Goal: Information Seeking & Learning: Check status

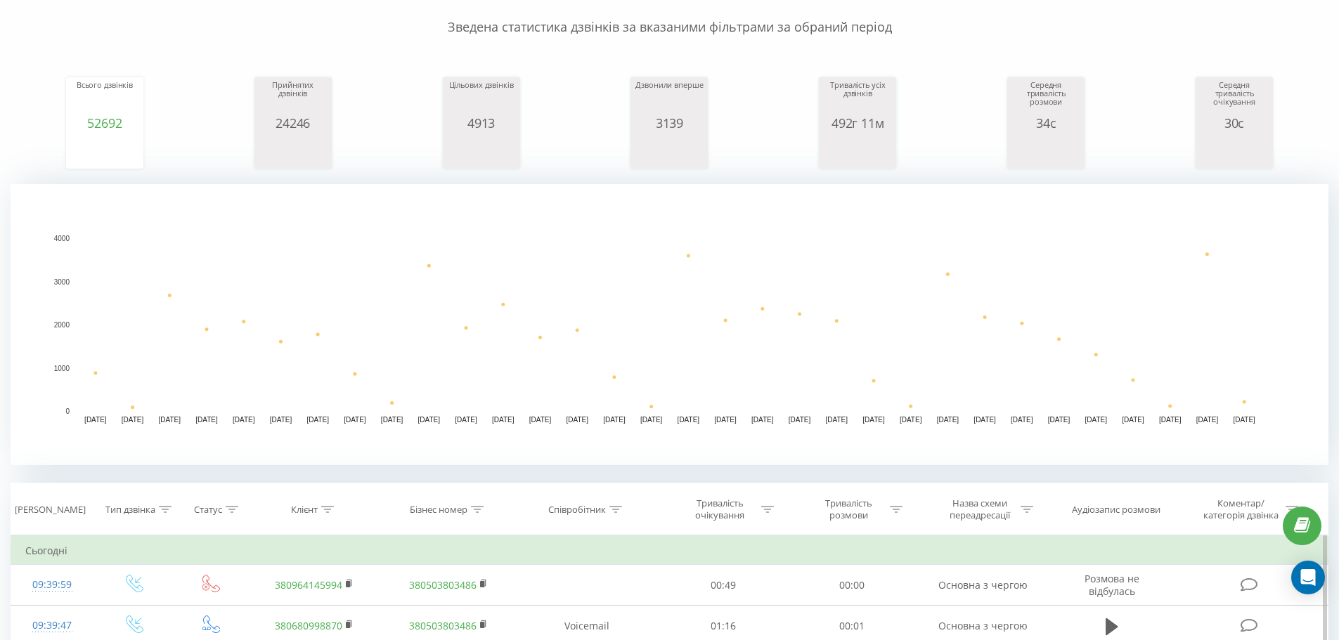
scroll to position [352, 0]
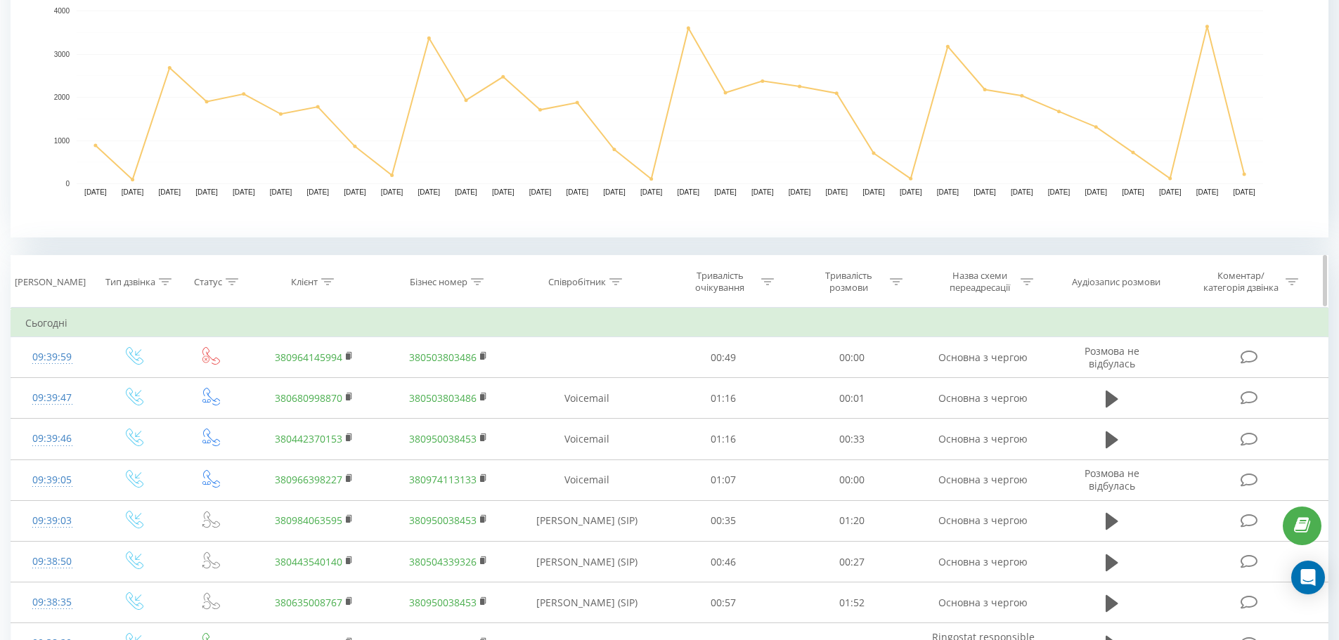
click at [418, 284] on div "Бізнес номер" at bounding box center [439, 282] width 58 height 12
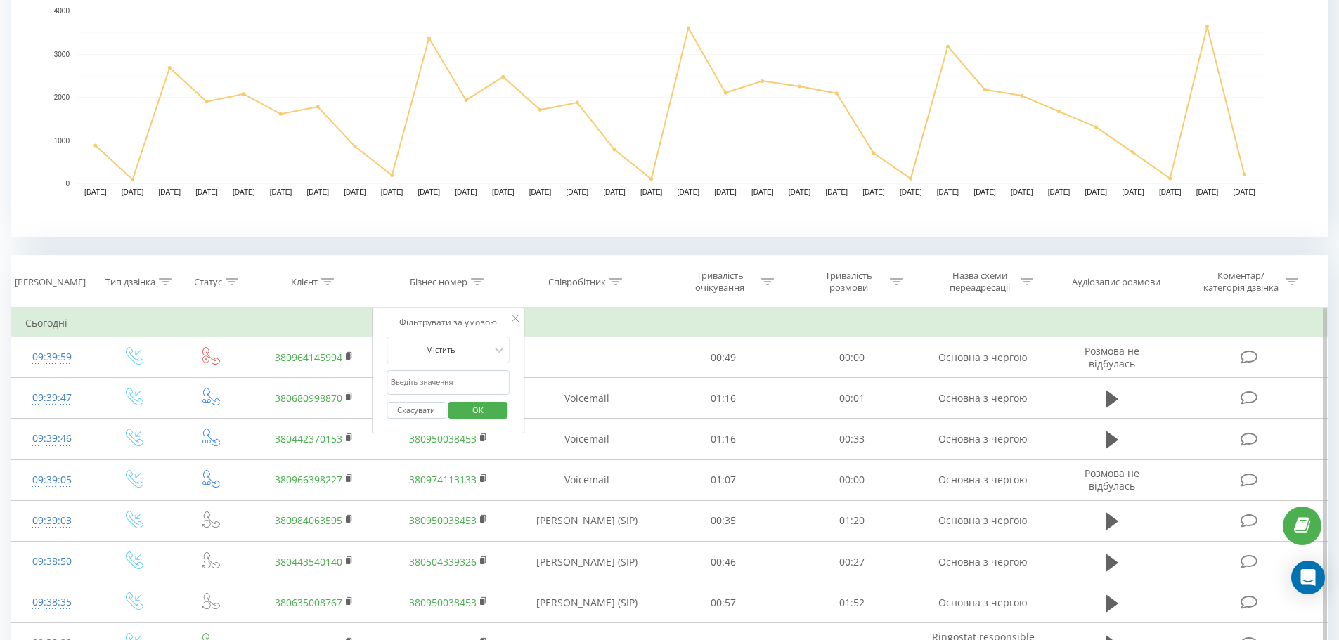
click at [650, 314] on td "Сьогодні" at bounding box center [669, 323] width 1317 height 28
drag, startPoint x: 453, startPoint y: 363, endPoint x: 452, endPoint y: 377, distance: 13.4
click at [453, 370] on form "Містить Скасувати OK" at bounding box center [449, 382] width 124 height 90
drag, startPoint x: 452, startPoint y: 377, endPoint x: 446, endPoint y: 380, distance: 7.2
click at [452, 377] on input "text" at bounding box center [449, 382] width 124 height 25
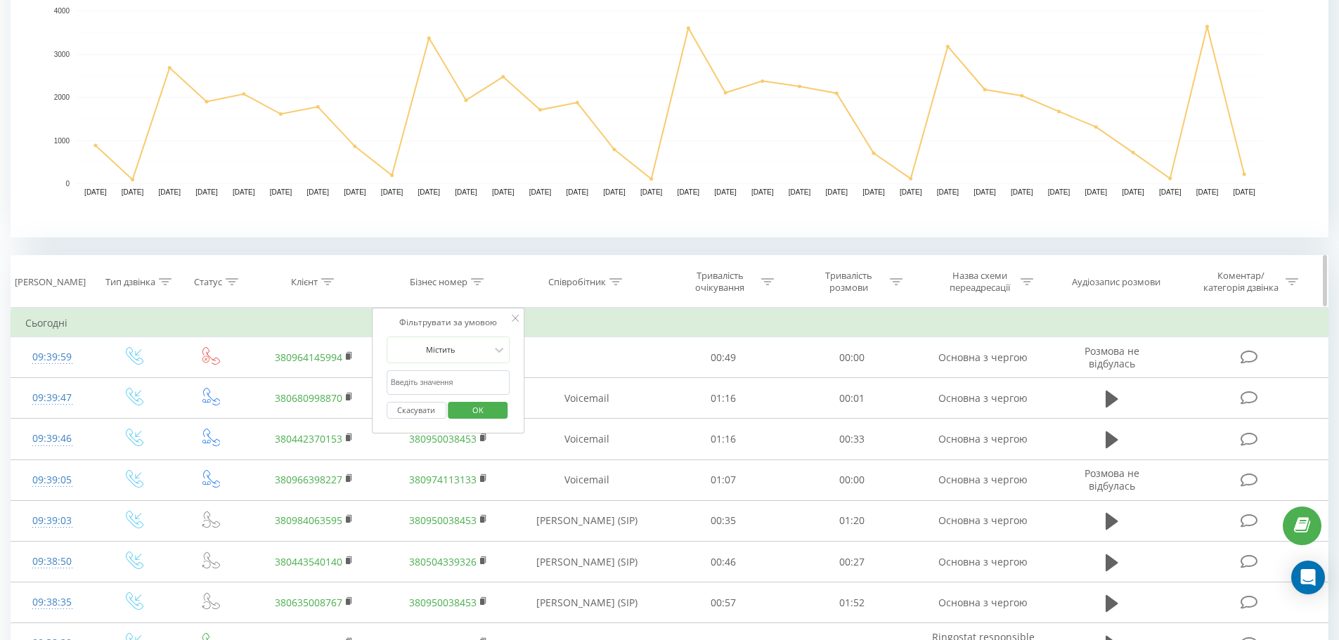
click at [318, 290] on th "Клієнт" at bounding box center [314, 282] width 134 height 52
click at [318, 287] on div "Клієнт" at bounding box center [312, 282] width 43 height 12
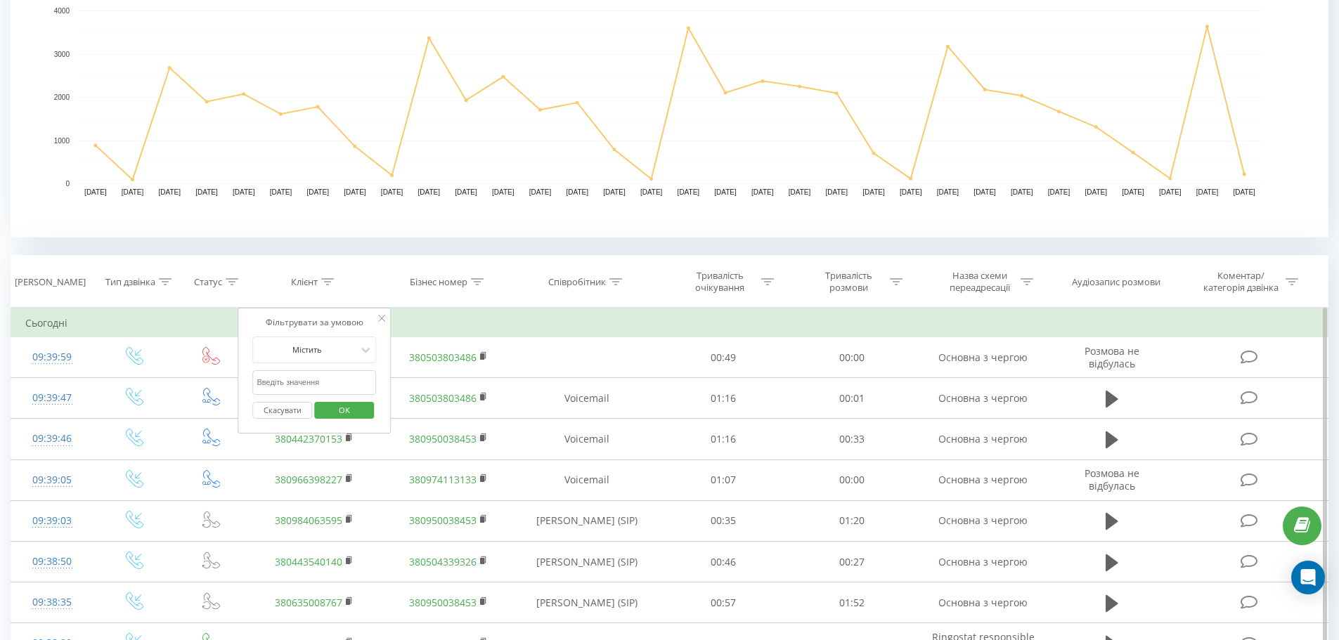
click at [302, 382] on input "text" at bounding box center [315, 382] width 124 height 25
type input "0969898980"
click button "OK" at bounding box center [344, 411] width 60 height 18
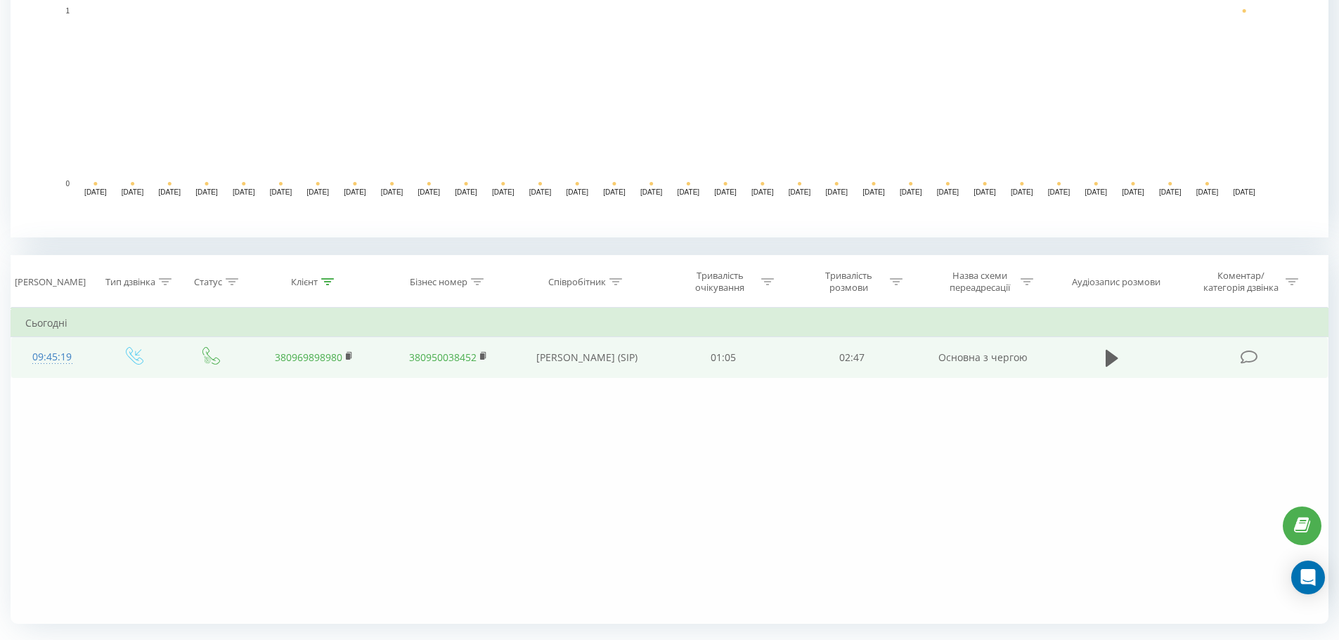
click at [559, 367] on td "[PERSON_NAME] (SIP)" at bounding box center [587, 357] width 144 height 41
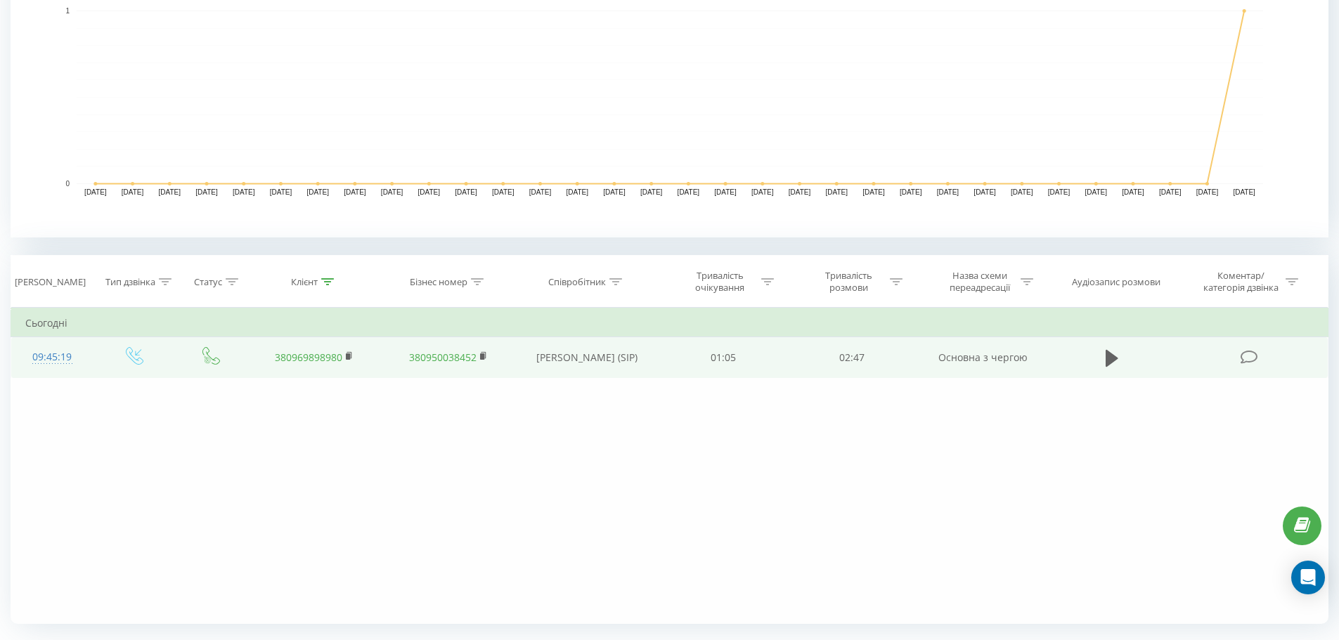
click at [1024, 362] on td "Основна з чергою" at bounding box center [983, 357] width 134 height 41
click at [1107, 356] on icon at bounding box center [1112, 357] width 13 height 17
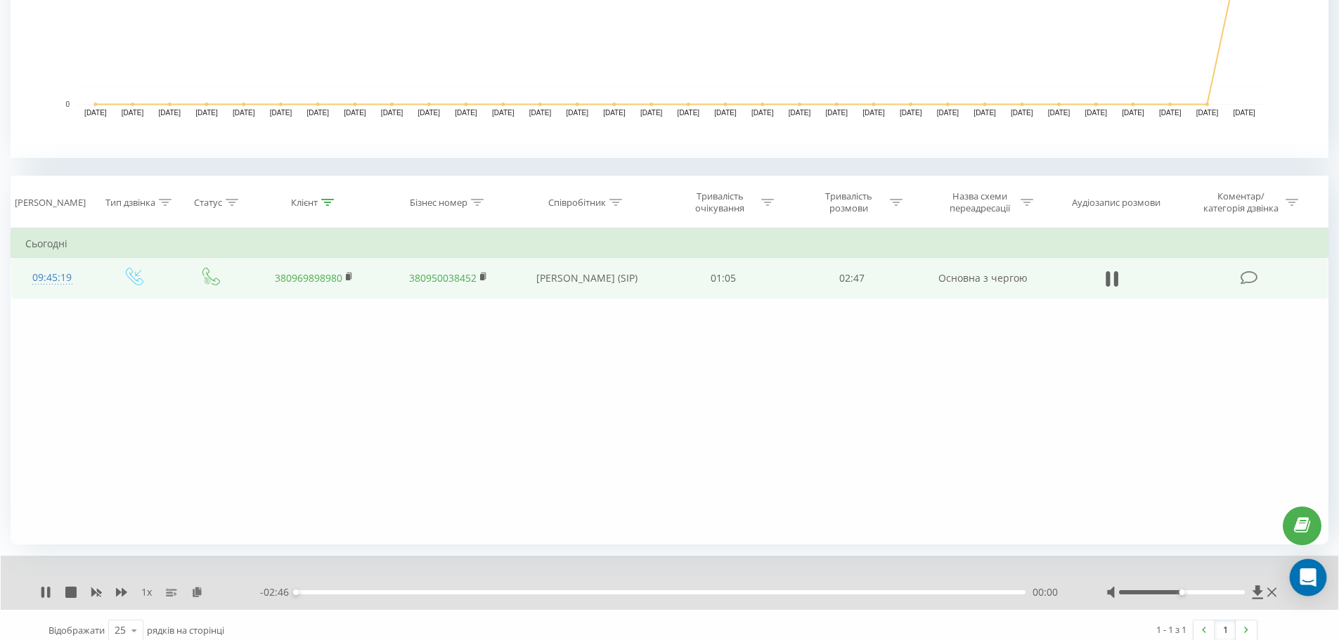
scroll to position [442, 0]
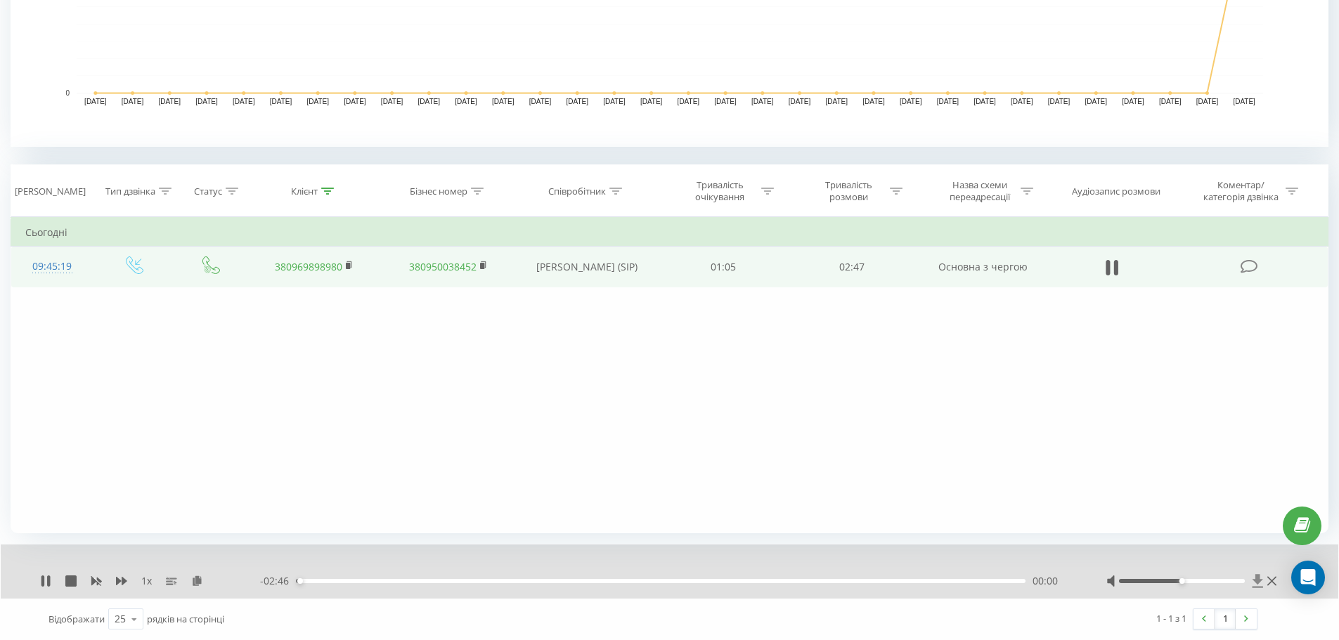
click at [1261, 580] on icon at bounding box center [1258, 580] width 11 height 13
